Goal: Find specific page/section: Locate a particular part of the current website

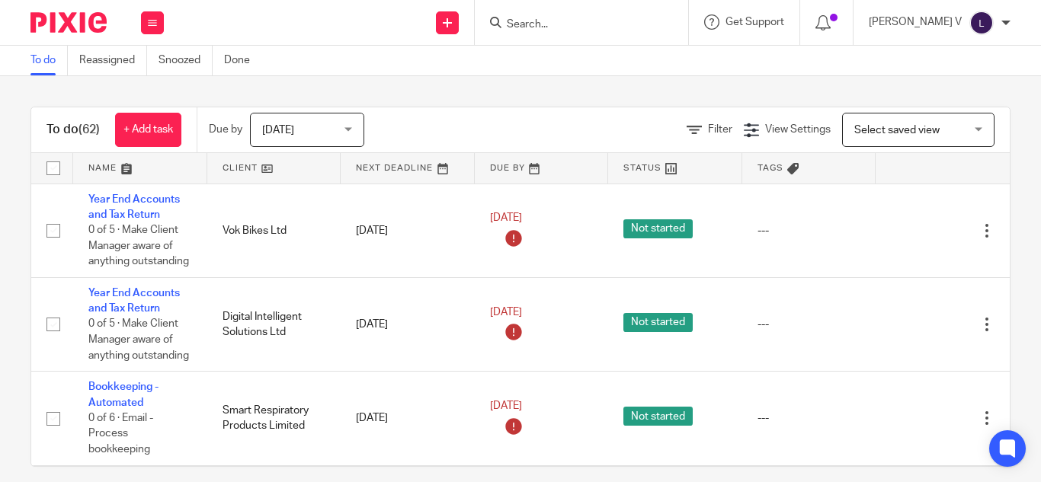
click at [561, 20] on input "Search" at bounding box center [573, 25] width 137 height 14
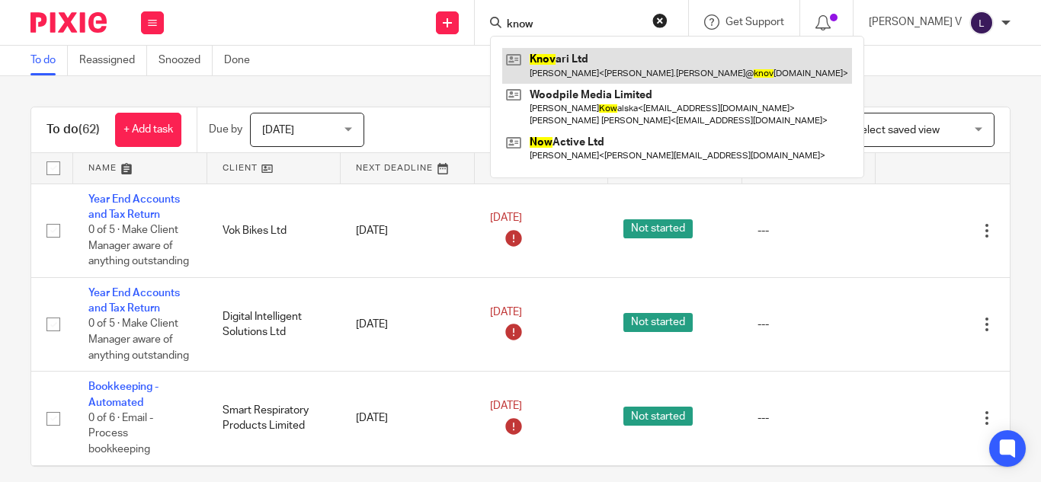
type input "know"
click at [638, 58] on link at bounding box center [677, 65] width 350 height 35
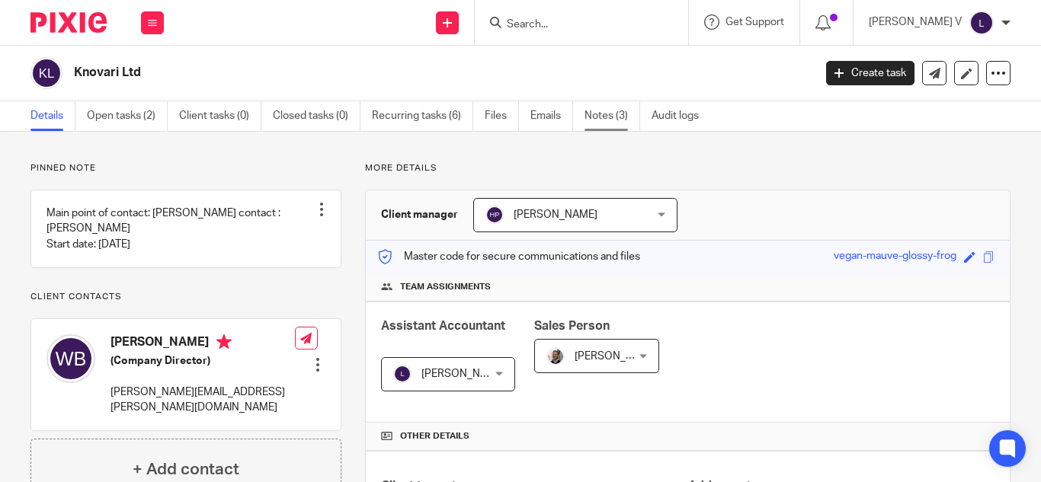
click at [603, 123] on link "Notes (3)" at bounding box center [612, 116] width 56 height 30
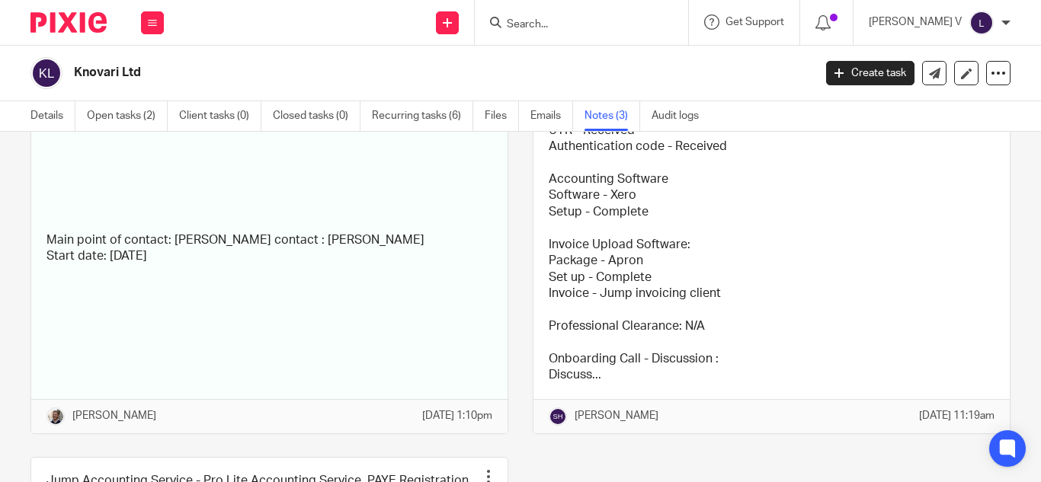
scroll to position [137, 0]
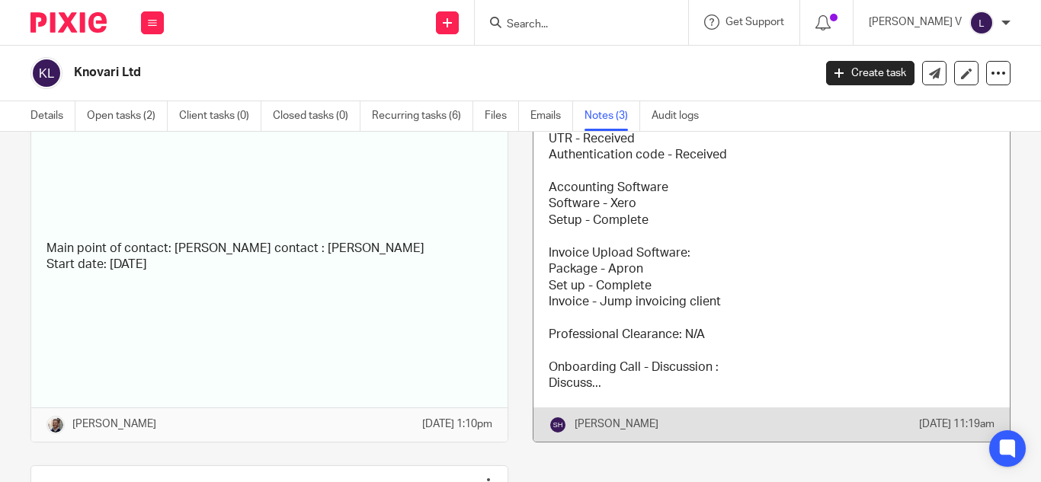
click at [648, 270] on link at bounding box center [771, 262] width 476 height 359
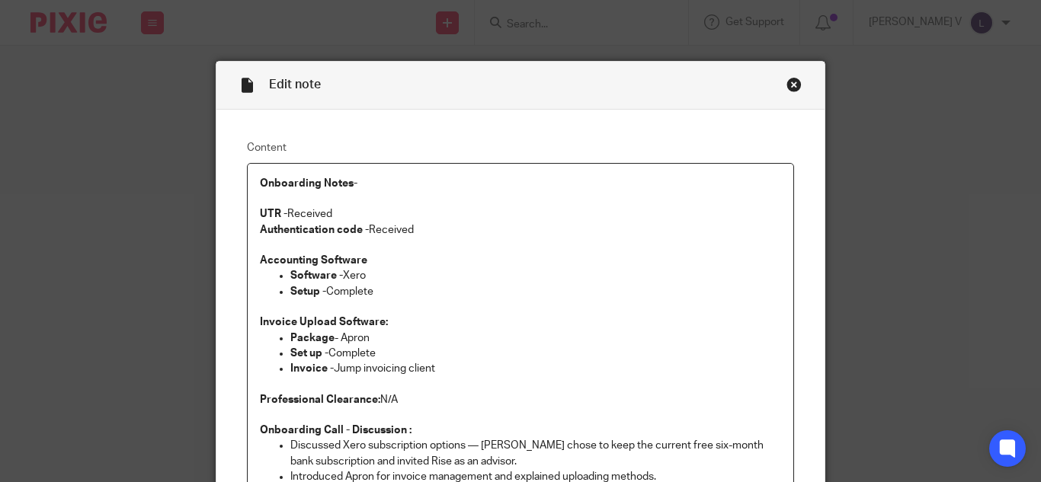
click at [789, 82] on div "Close this dialog window" at bounding box center [793, 84] width 15 height 15
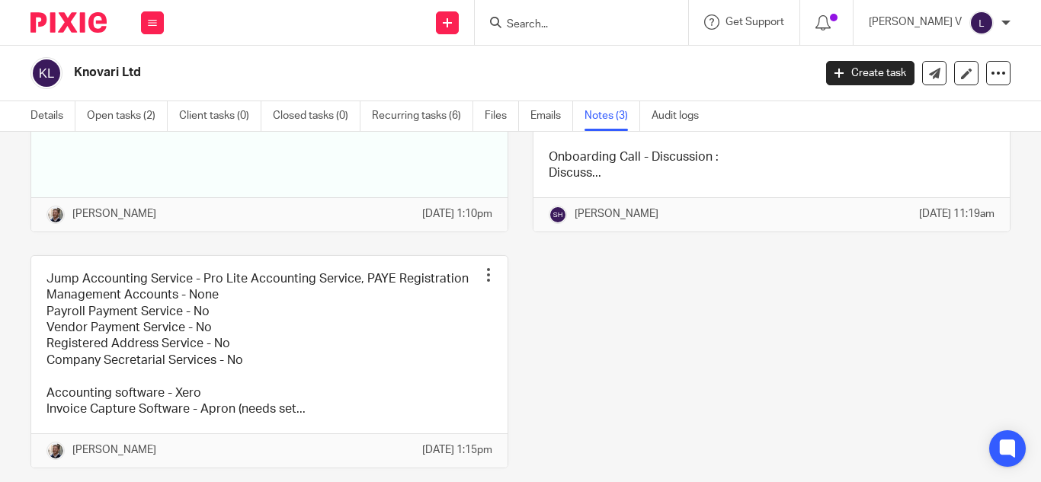
scroll to position [419, 0]
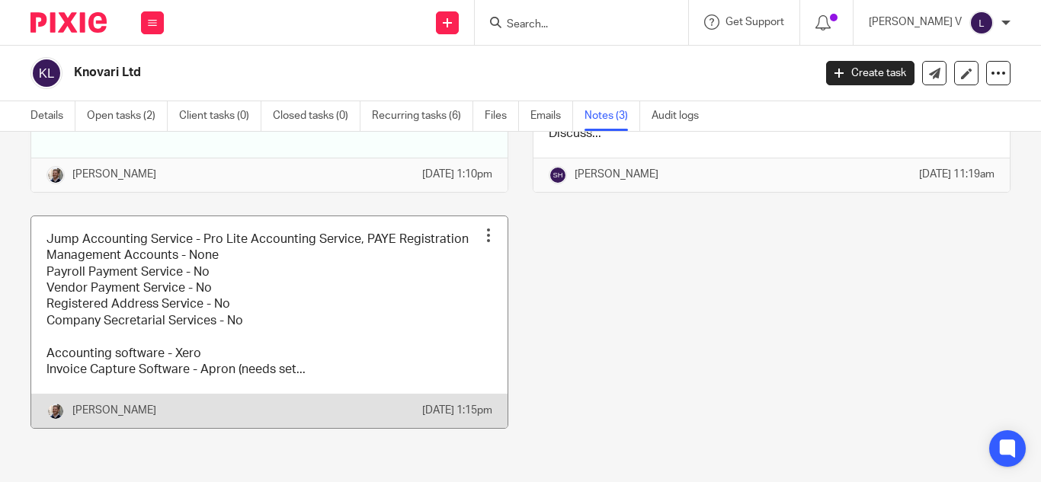
click at [319, 328] on link at bounding box center [269, 322] width 476 height 212
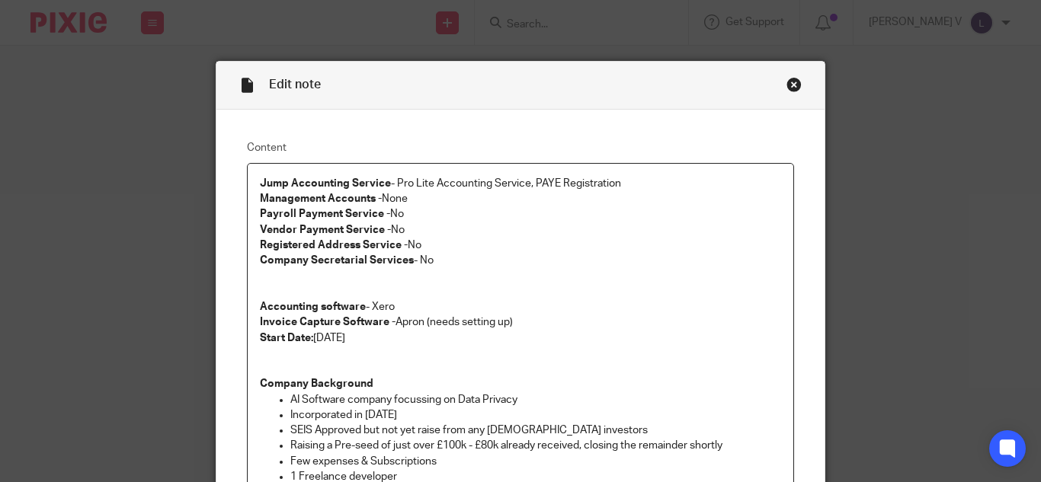
click at [786, 85] on div "Close this dialog window" at bounding box center [793, 84] width 15 height 15
